Goal: Browse casually: Explore the website without a specific task or goal

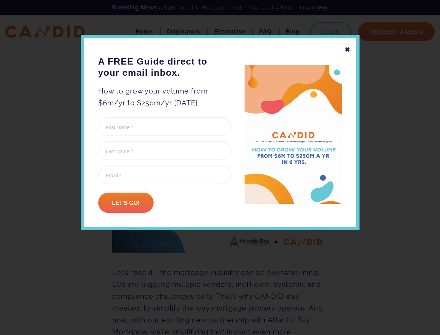
click at [220, 185] on form "Phone This field is for validation purposes and should be left unchanged. First…" at bounding box center [164, 165] width 132 height 96
click at [348, 49] on div "✖" at bounding box center [348, 50] width 6 height 12
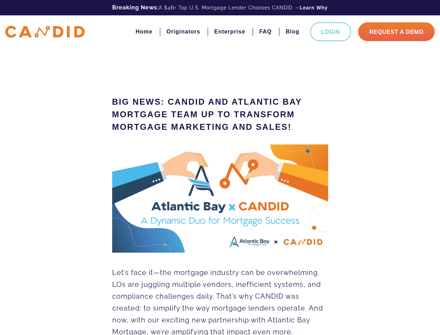
click at [126, 203] on img at bounding box center [220, 198] width 216 height 108
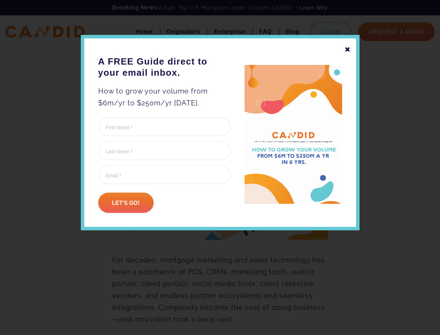
click at [220, 185] on form "Name This field is for validation purposes and should be left unchanged. First …" at bounding box center [164, 165] width 132 height 96
click at [348, 49] on div "✖" at bounding box center [348, 50] width 6 height 12
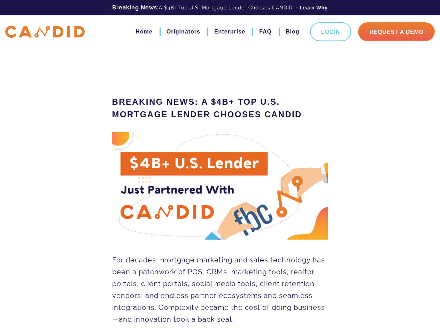
click at [126, 203] on img at bounding box center [220, 186] width 216 height 108
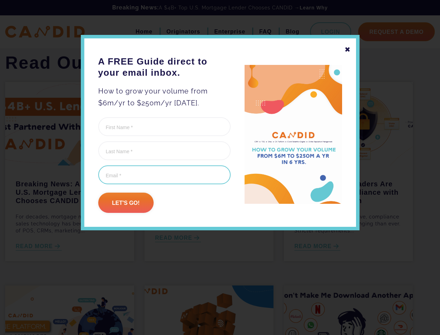
click at [220, 167] on input "Email (Required)" at bounding box center [164, 174] width 132 height 19
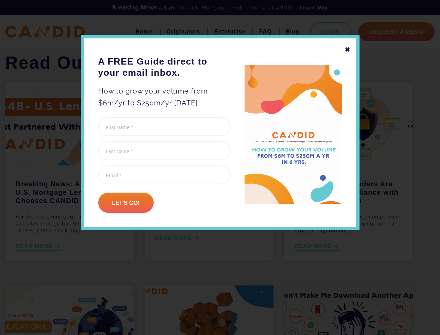
click at [348, 49] on div "✖" at bounding box center [348, 50] width 6 height 12
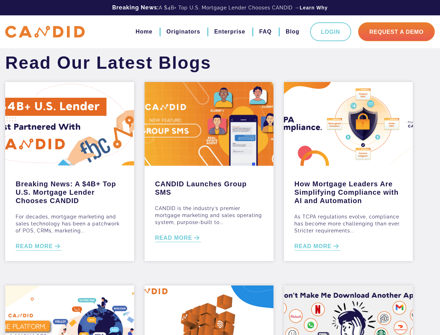
click at [126, 203] on div "Breaking News: A $4B+ Top U.S. Mortgage Lender Chooses CANDID For decades, mort…" at bounding box center [69, 213] width 129 height 95
